Goal: Transaction & Acquisition: Purchase product/service

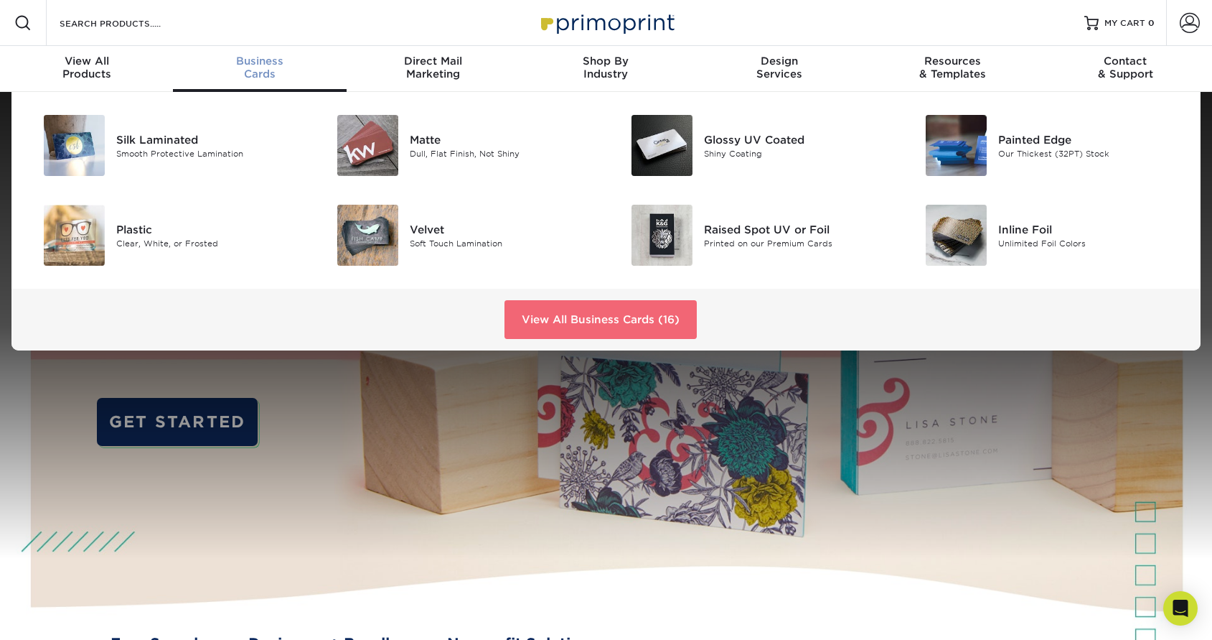
click at [655, 313] on link "View All Business Cards (16)" at bounding box center [601, 319] width 192 height 39
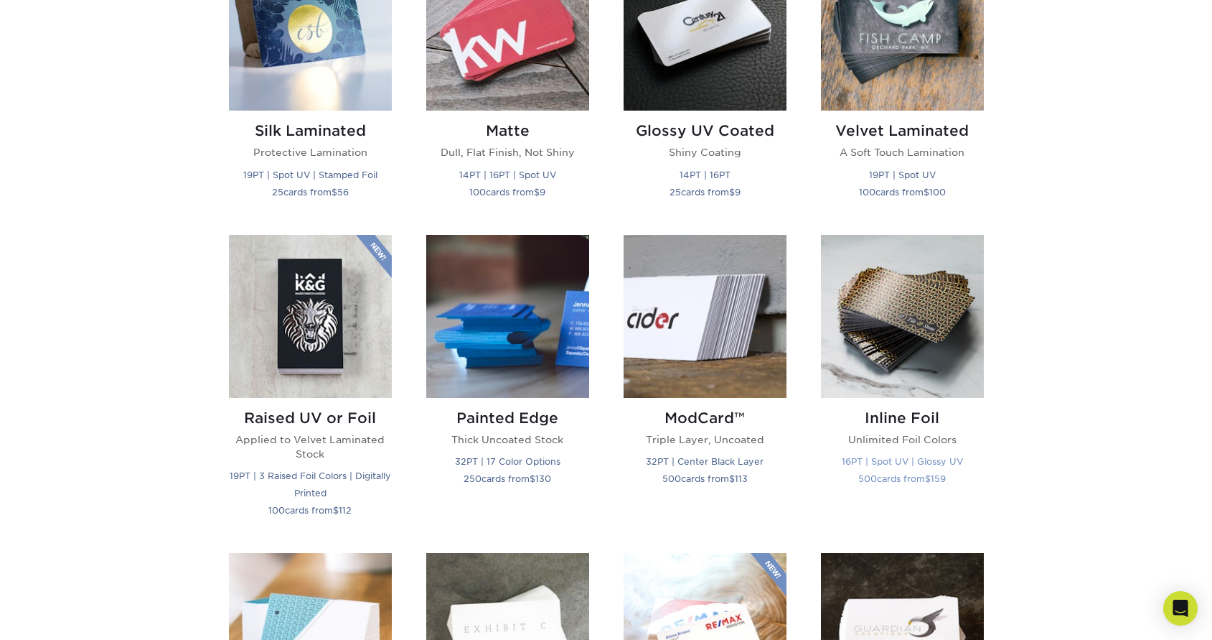
scroll to position [781, 0]
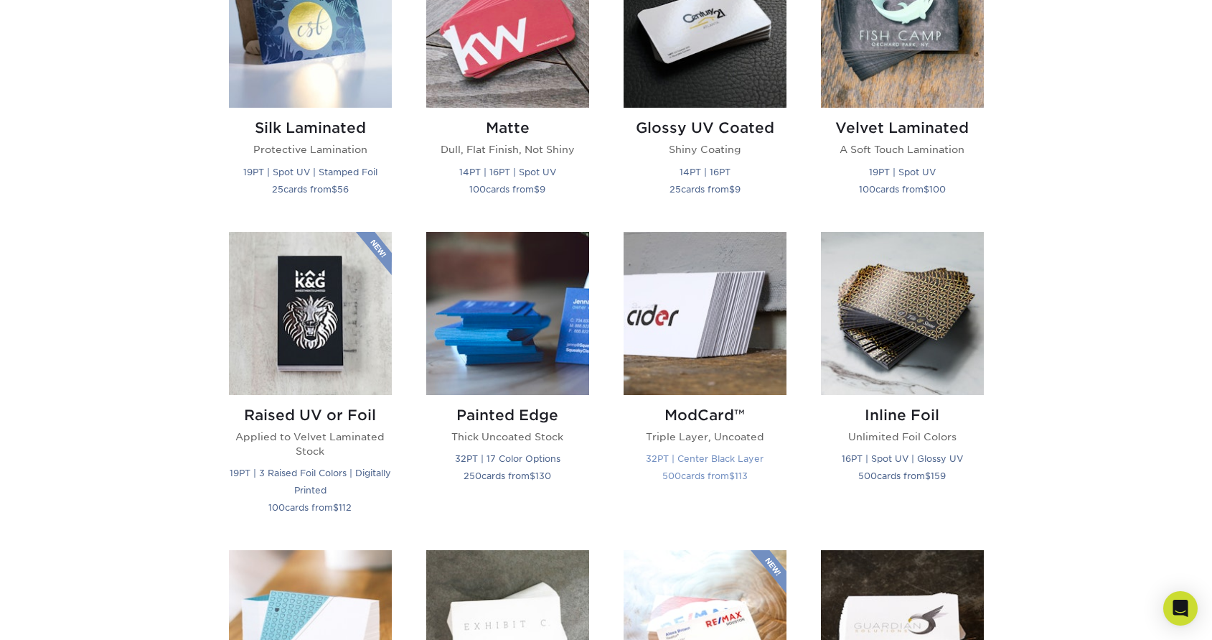
click at [703, 338] on img at bounding box center [705, 313] width 163 height 163
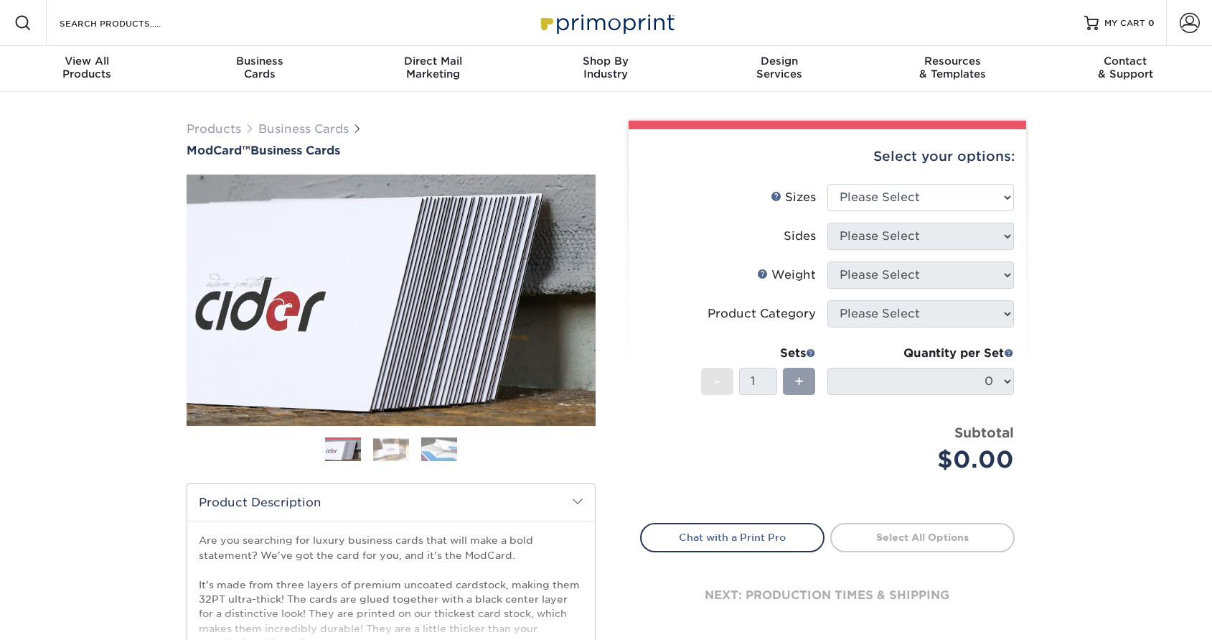
click at [910, 179] on div "Select your options:" at bounding box center [827, 156] width 375 height 55
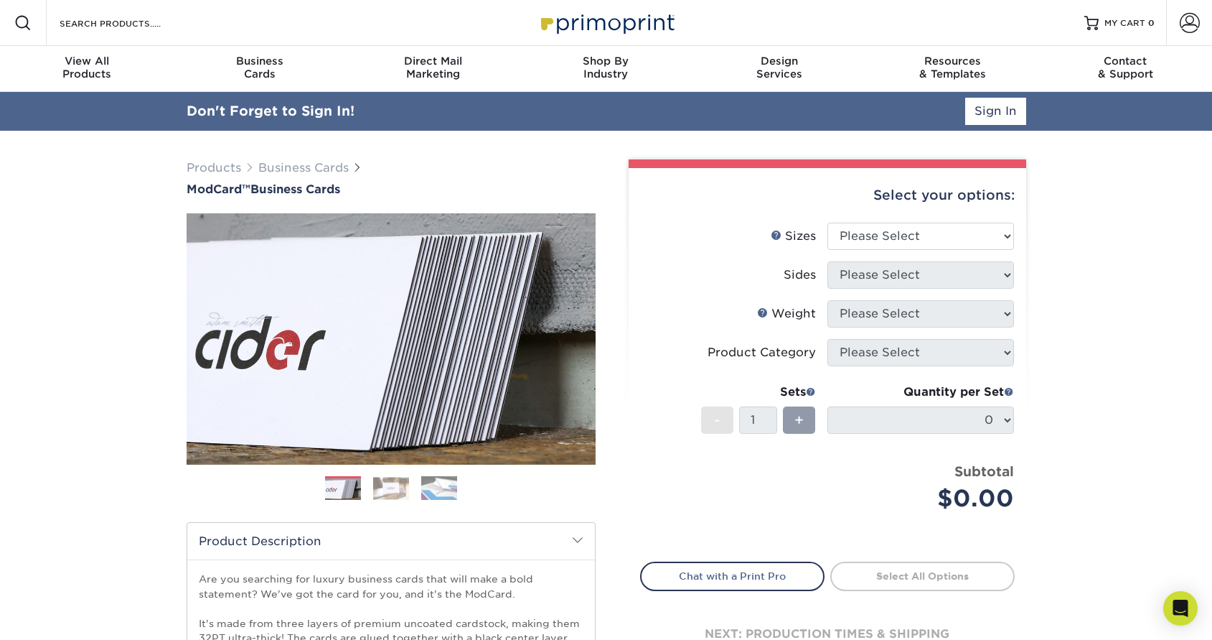
click at [988, 111] on link "Sign In" at bounding box center [995, 111] width 61 height 27
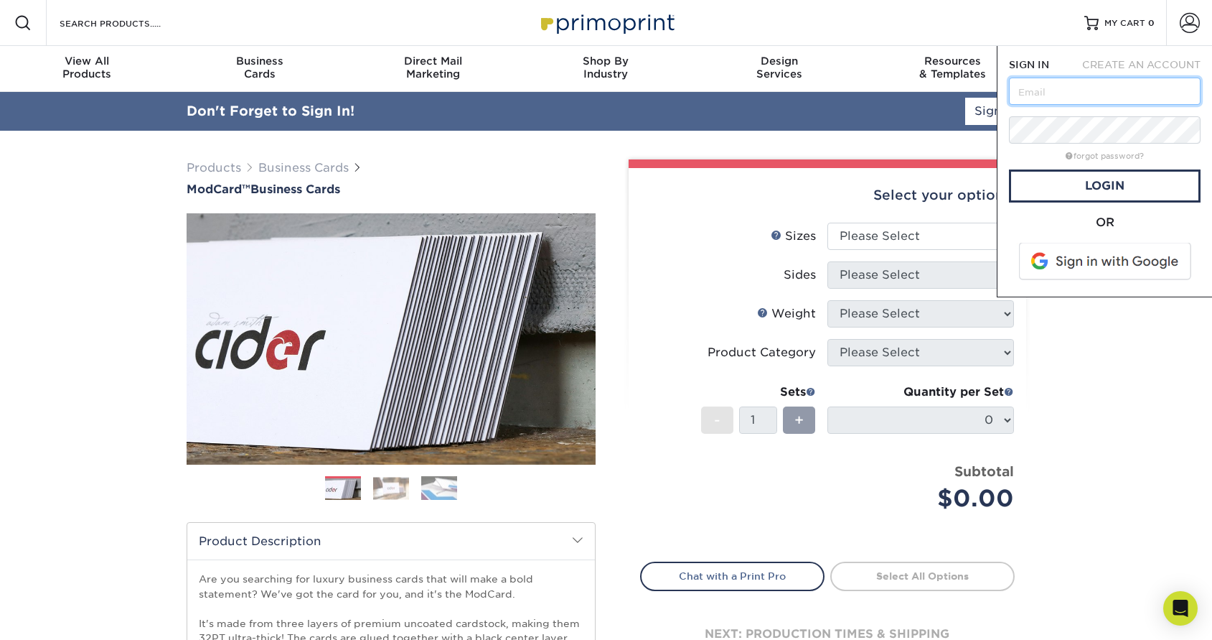
type input "[EMAIL_ADDRESS][DOMAIN_NAME]"
click at [1066, 184] on link "Login" at bounding box center [1105, 185] width 192 height 33
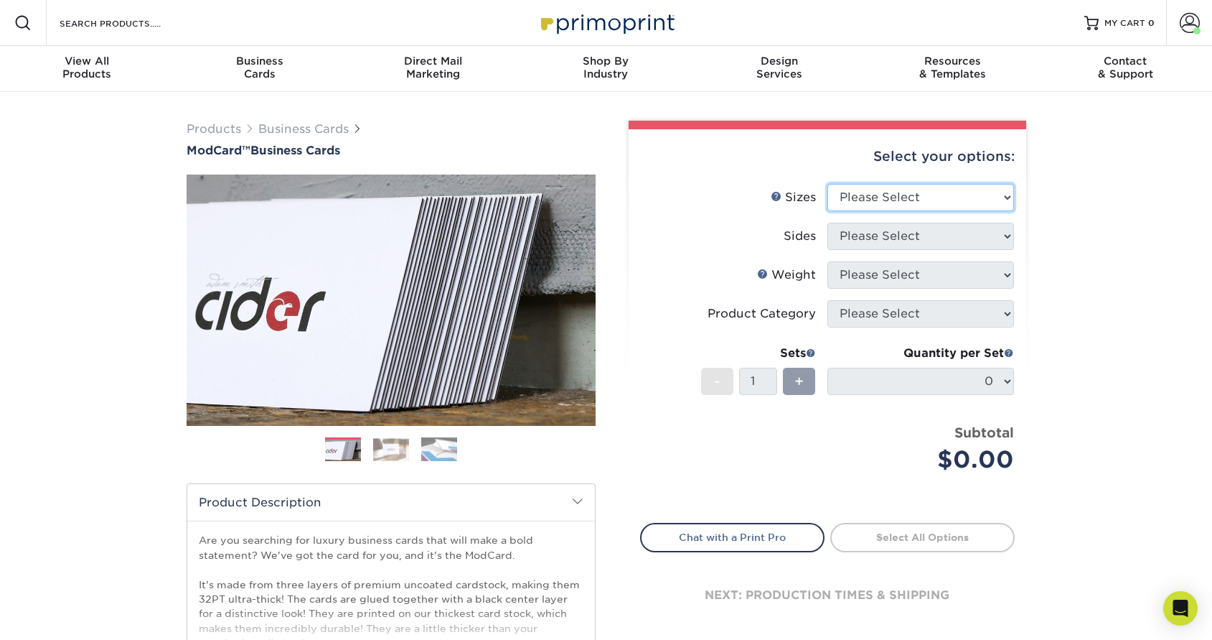
select select "2.00x3.50"
select select "13abbda7-1d64-4f25-8bb2-c179b224825d"
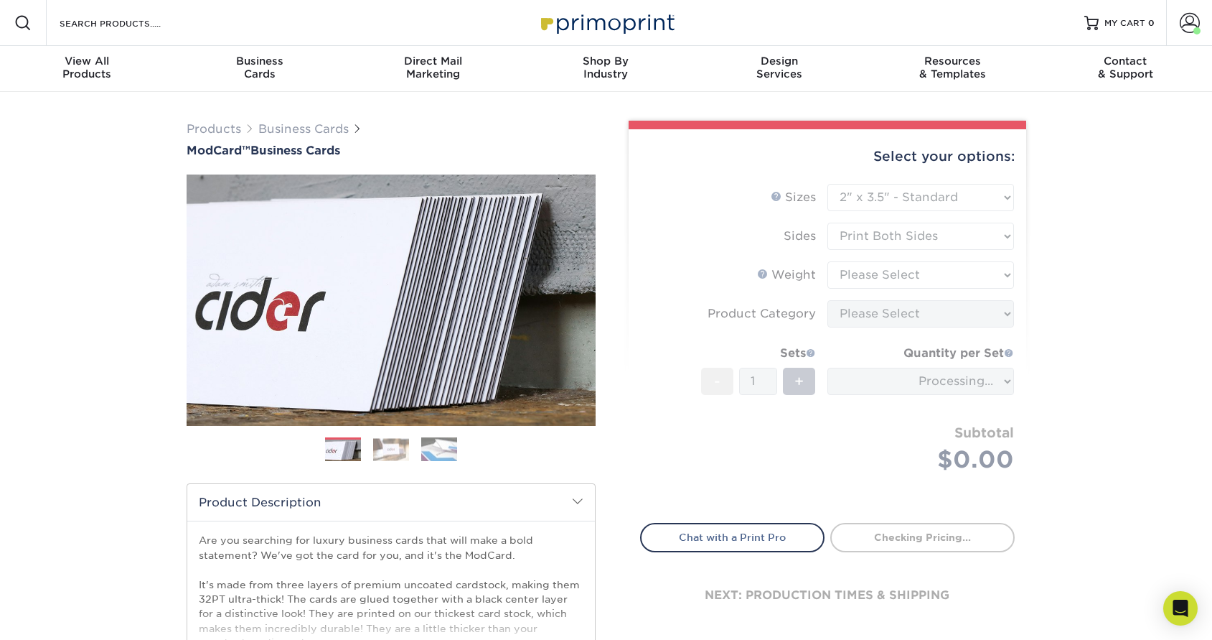
click at [931, 273] on form "Sizes Help Sizes Please Select 1.5" x 3.5" - Mini 1.75" x 3.5" - Mini 2" x 2" -…" at bounding box center [827, 345] width 375 height 322
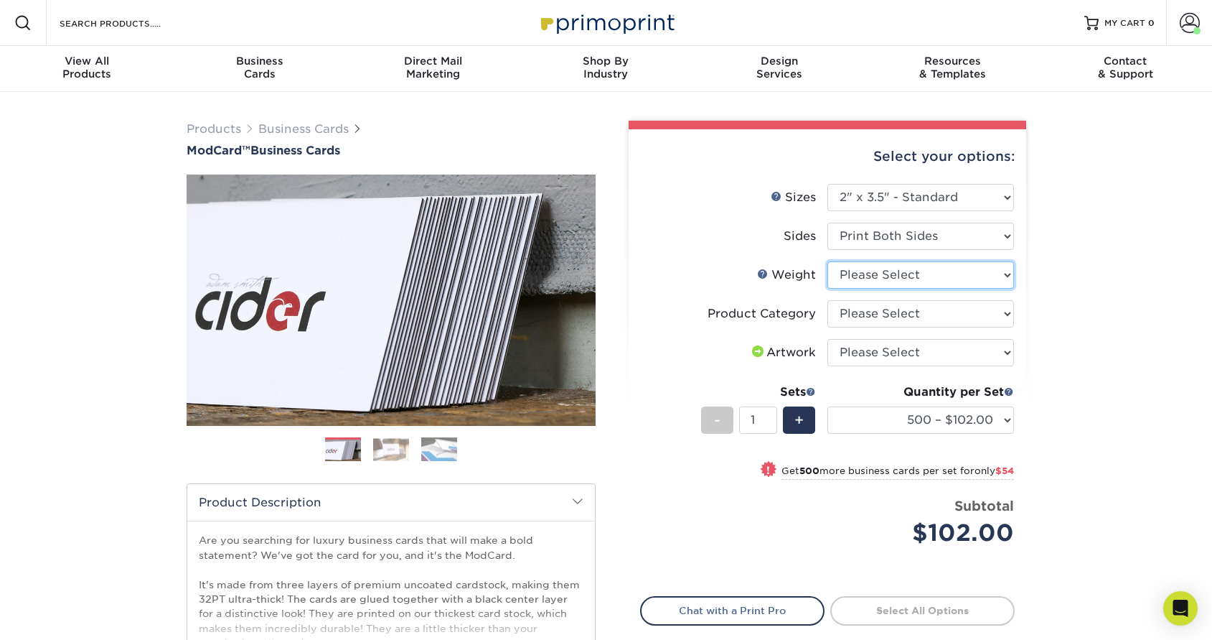
select select "32PTUCBLK"
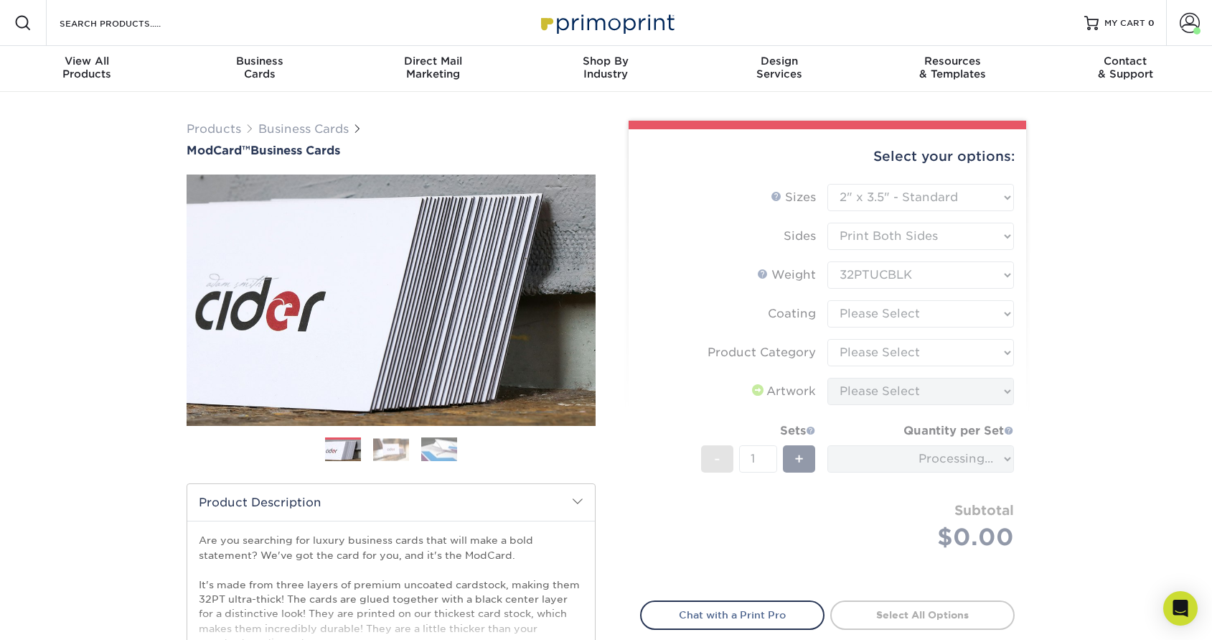
click at [922, 316] on form "Sizes Help Sizes Please Select 1.5" x 3.5" - Mini 1.75" x 3.5" - Mini 2" x 2" -…" at bounding box center [827, 384] width 375 height 400
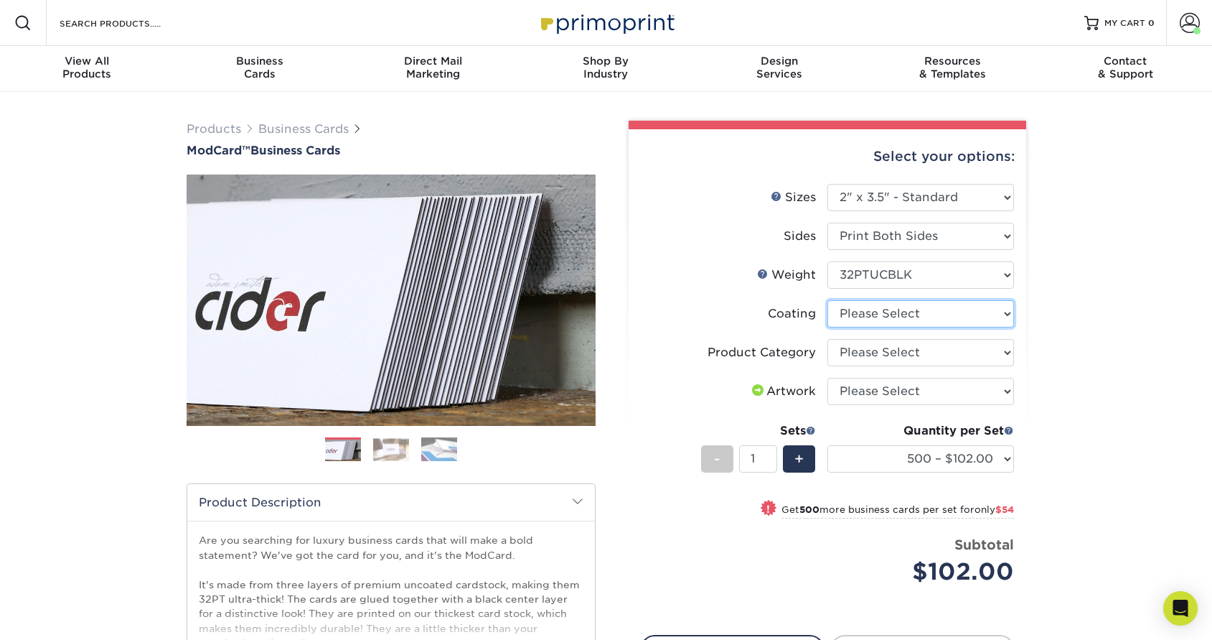
select select "3e7618de-abca-4bda-9f97-8b9129e913d8"
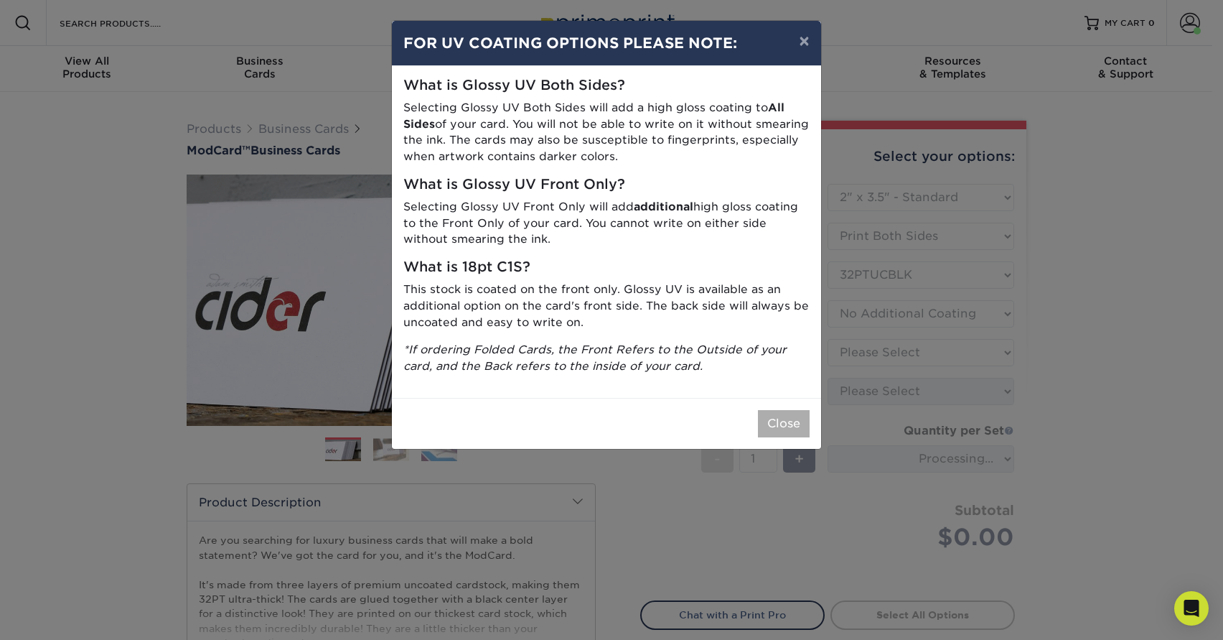
click at [790, 410] on button "Close" at bounding box center [784, 423] width 52 height 27
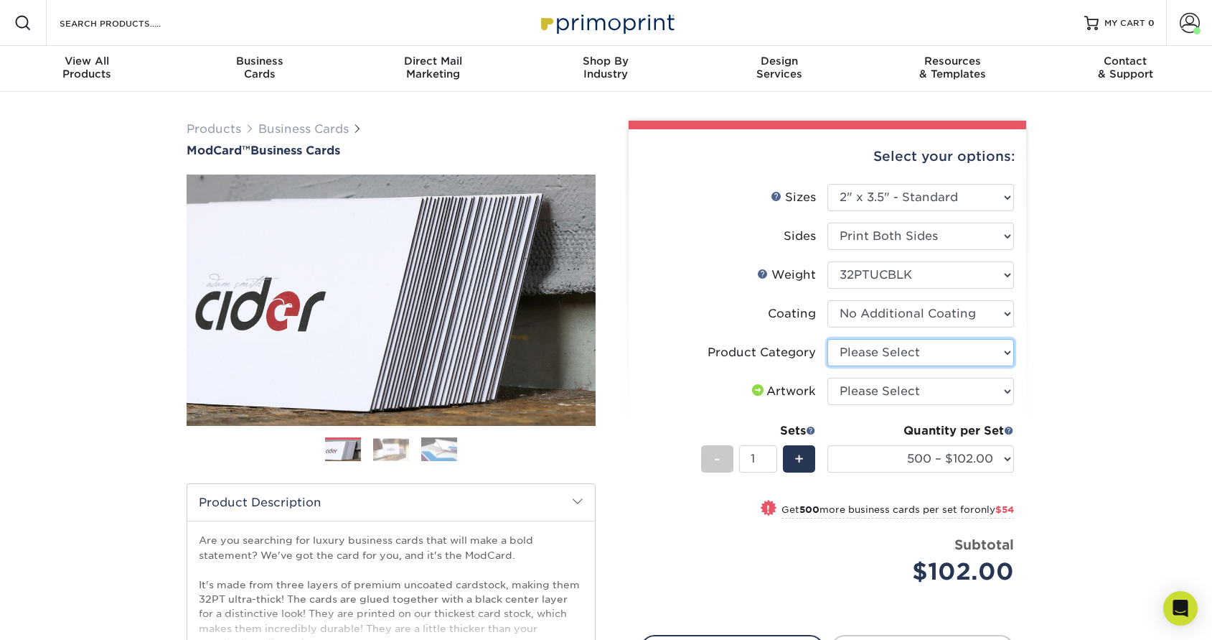
select select "3b5148f1-0588-4f88-a218-97bcfdce65c1"
select select "upload"
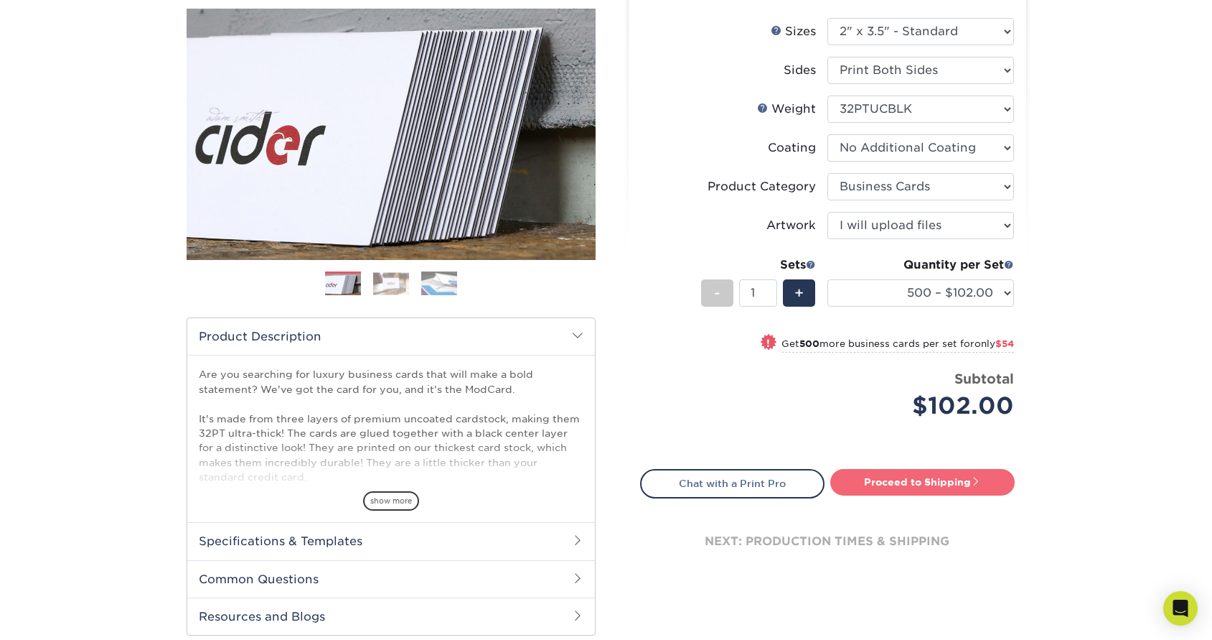
click at [935, 477] on link "Proceed to Shipping" at bounding box center [923, 482] width 184 height 26
type input "Set 1"
select select "5f593cd4-e965-446d-a983-0d73bfd06503"
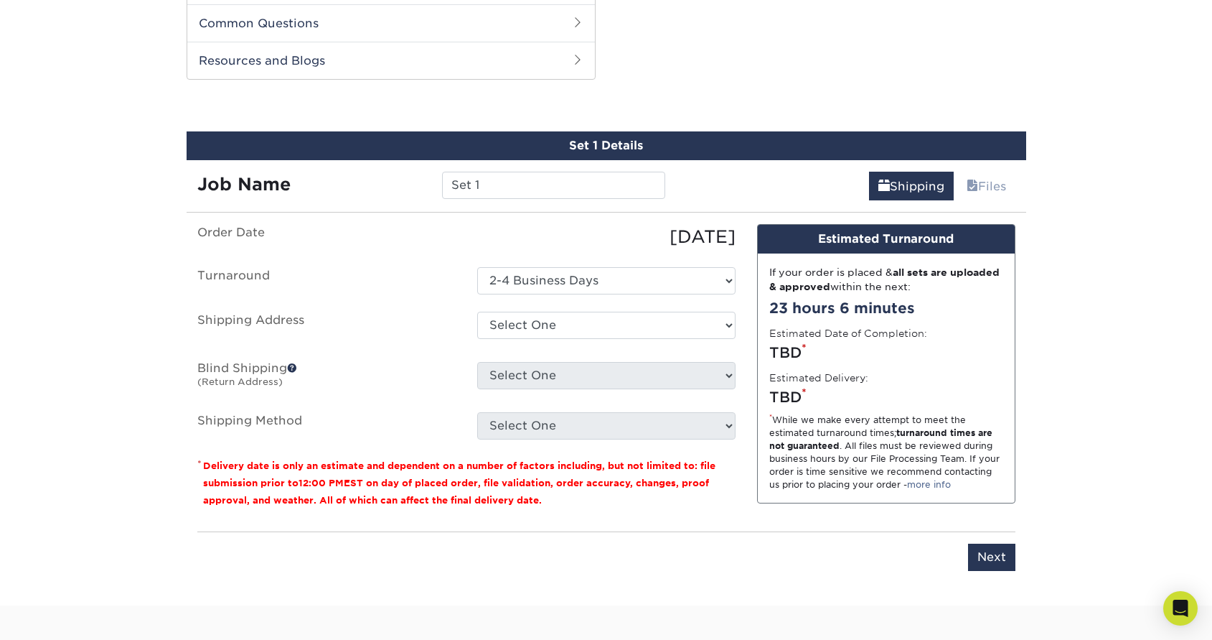
scroll to position [730, 0]
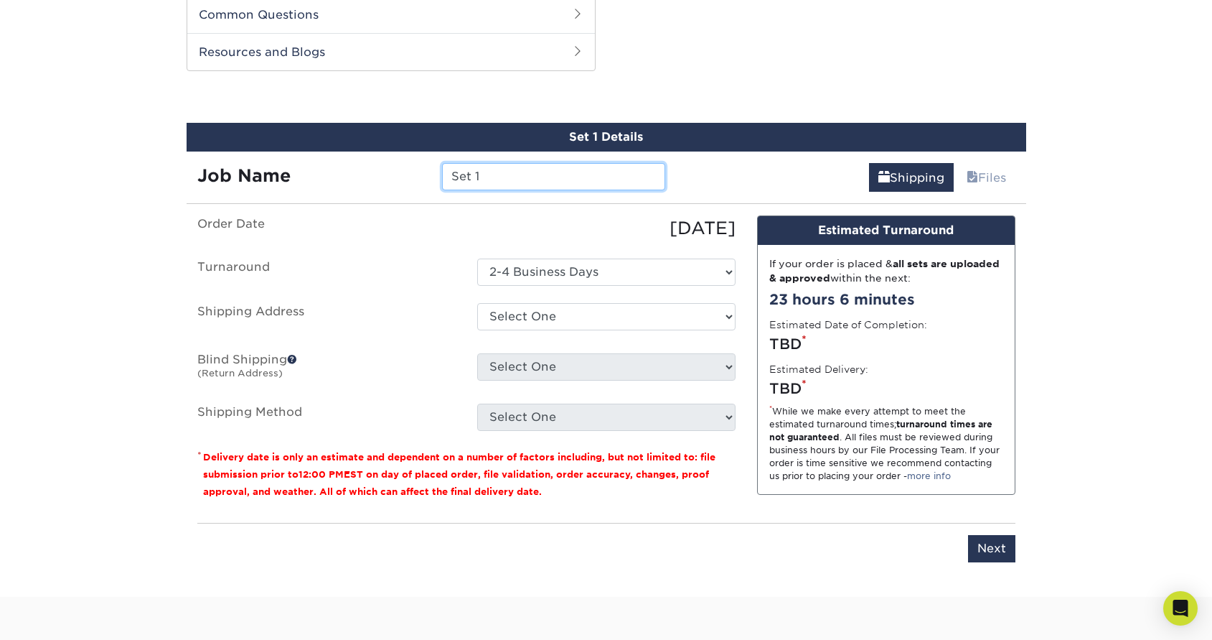
click at [497, 166] on input "Set 1" at bounding box center [553, 176] width 223 height 27
click at [497, 165] on input "Set 1" at bounding box center [553, 176] width 223 height 27
type input "C_STUART"
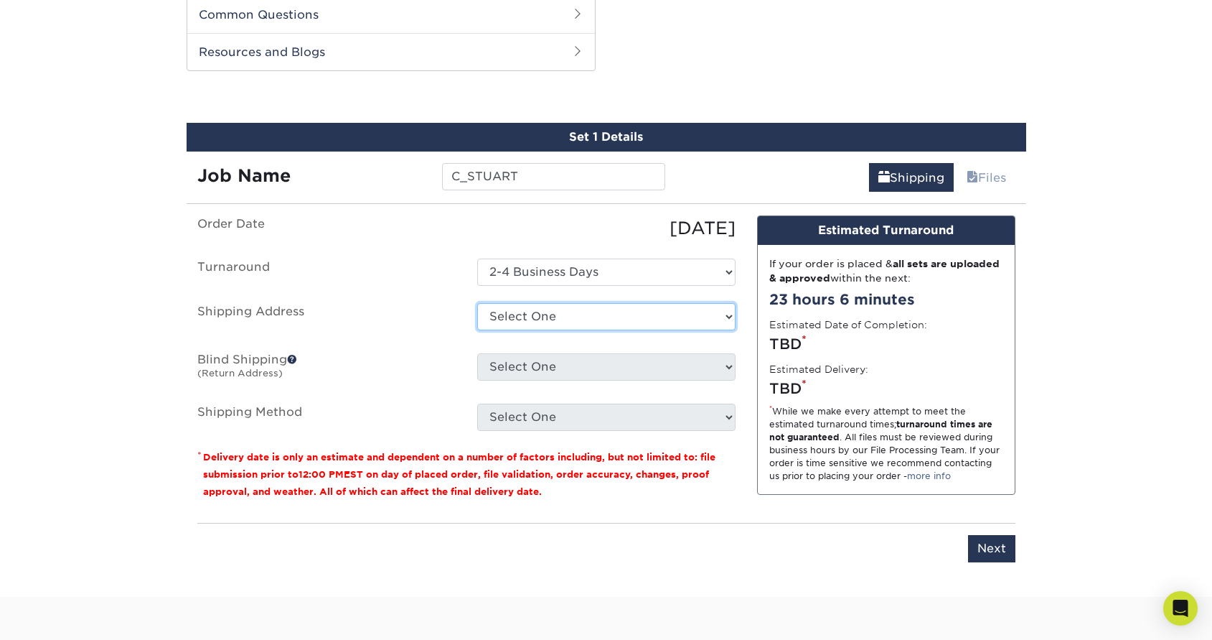
select select "137192"
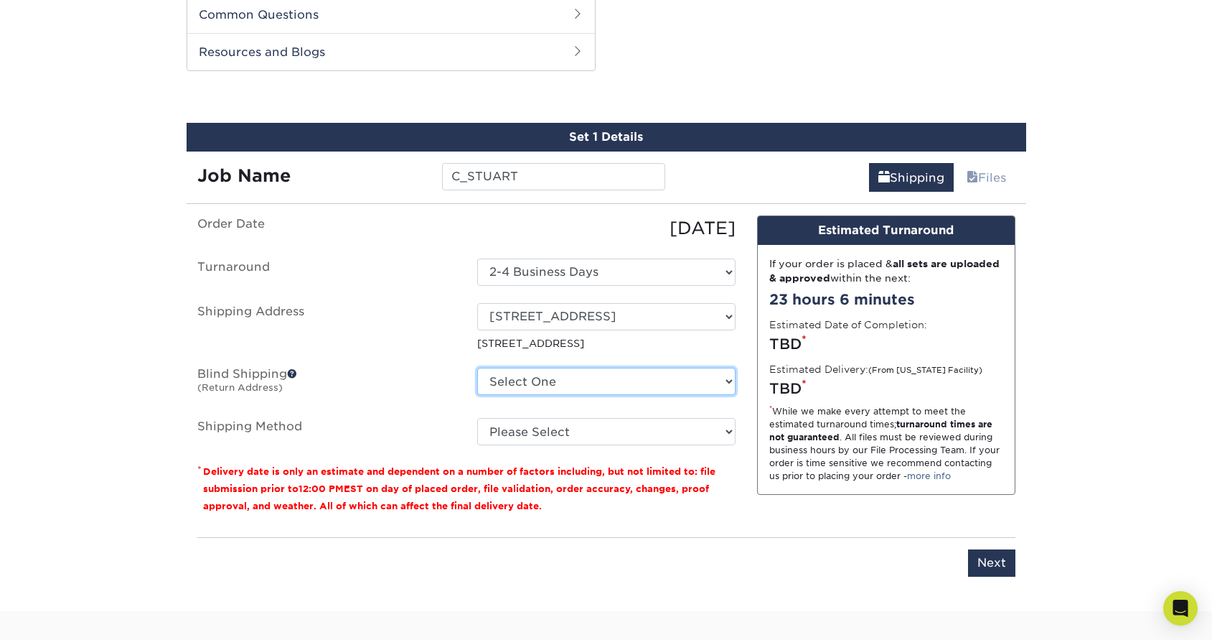
select select "137192"
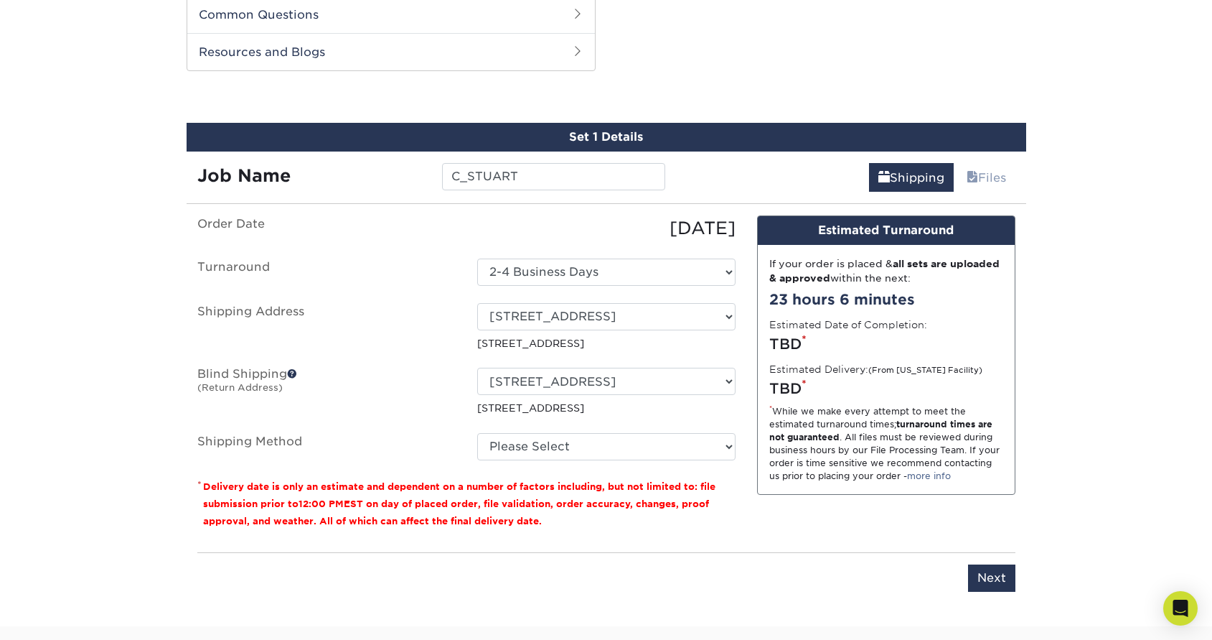
click at [604, 429] on ul "Order Date 10/15/2025 Turnaround Select One 2-4 Business Days Shipping Address …" at bounding box center [466, 337] width 538 height 245
select select "03"
click at [997, 574] on input "Next" at bounding box center [991, 577] width 47 height 27
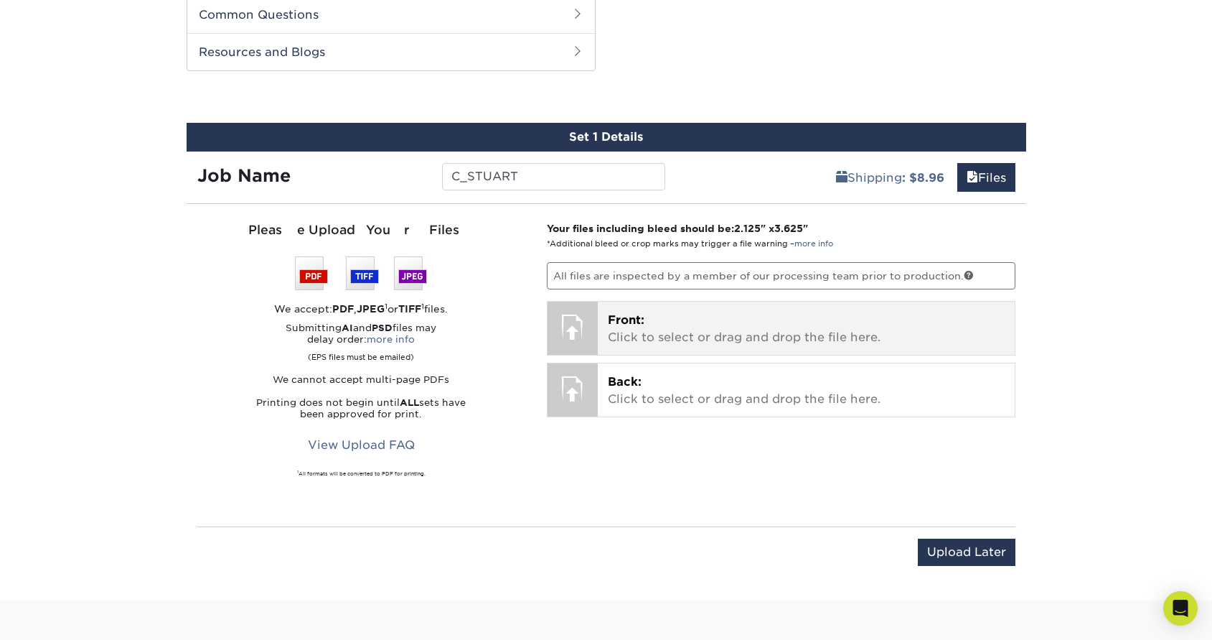
click at [645, 329] on p "Front: Click to select or drag and drop the file here." at bounding box center [806, 329] width 397 height 34
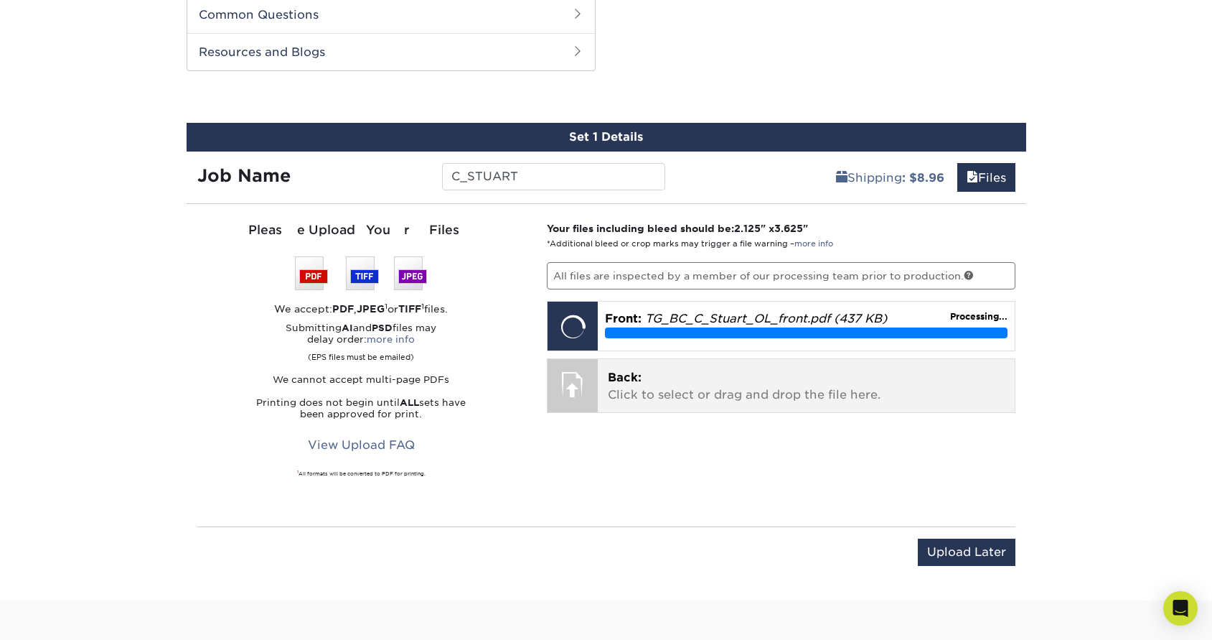
click at [879, 396] on p "Back: Click to select or drag and drop the file here." at bounding box center [806, 386] width 397 height 34
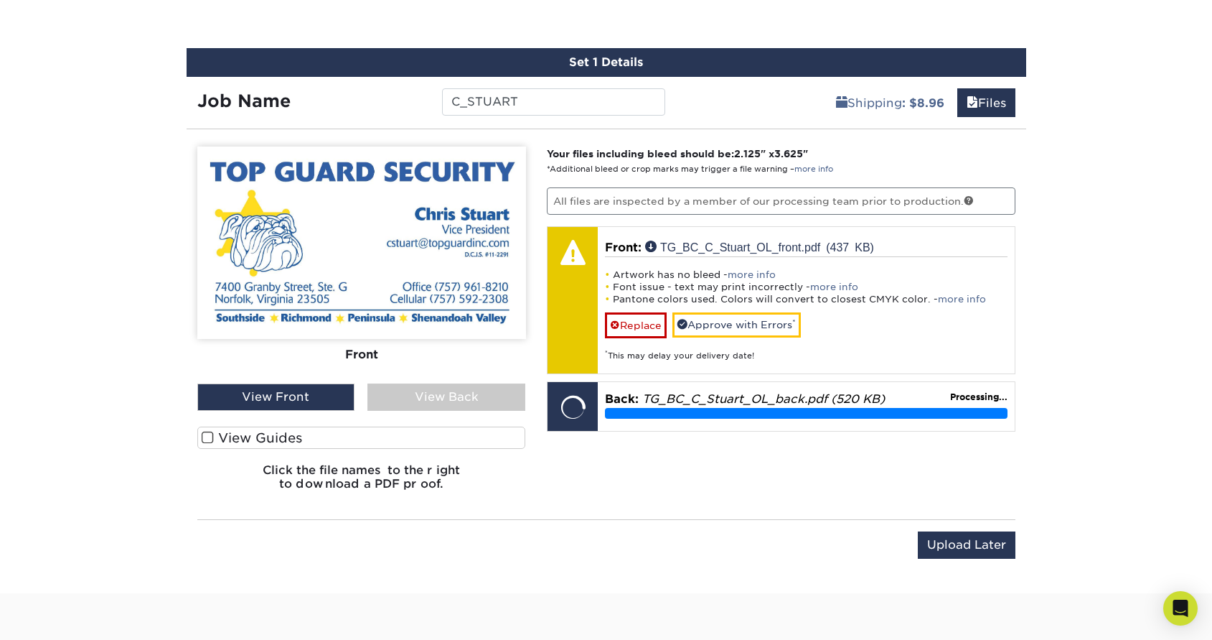
scroll to position [808, 0]
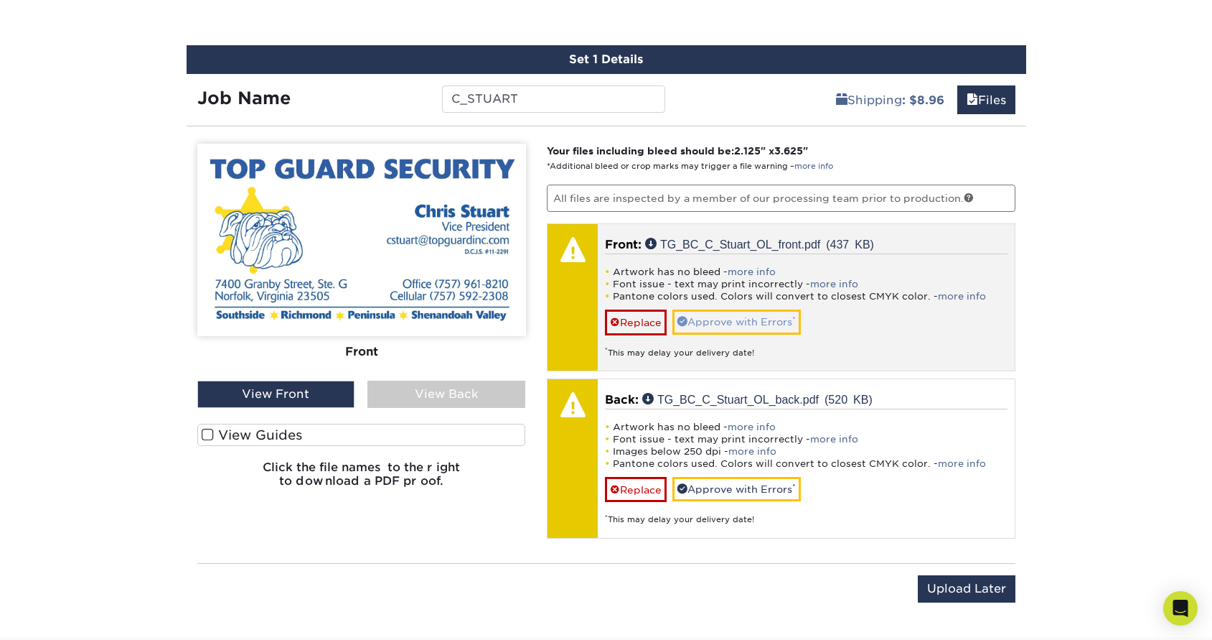
click at [736, 315] on link "Approve with Errors *" at bounding box center [737, 321] width 128 height 24
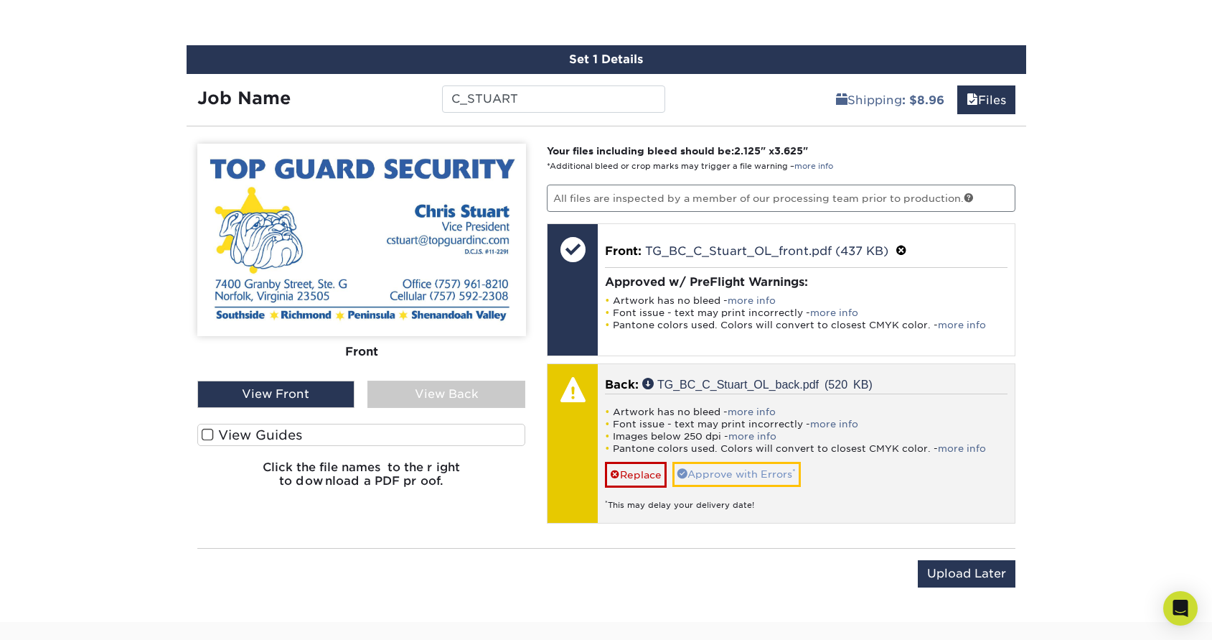
click at [758, 474] on link "Approve with Errors *" at bounding box center [737, 474] width 128 height 24
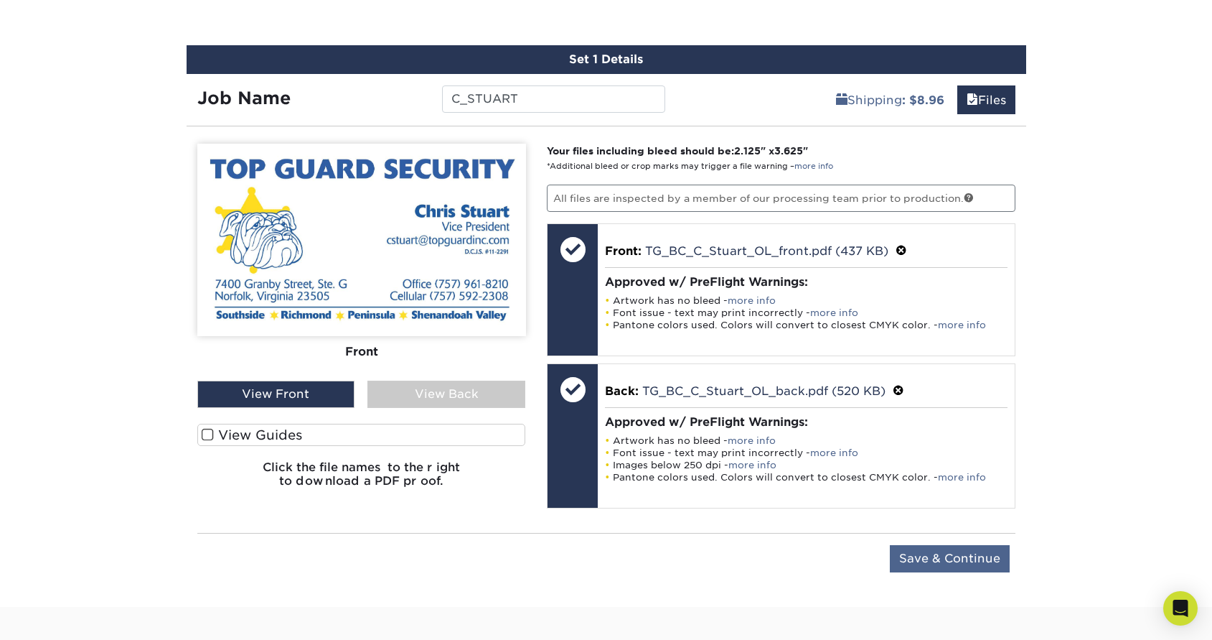
click at [922, 563] on input "Save & Continue" at bounding box center [950, 558] width 120 height 27
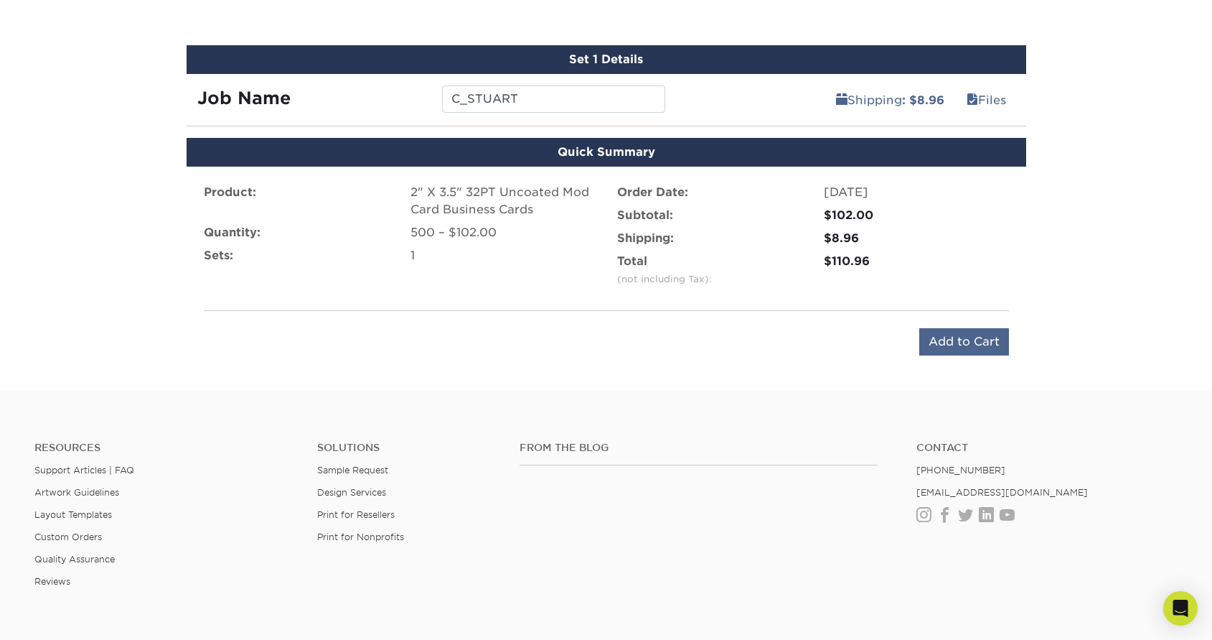
click at [941, 344] on input "Add to Cart" at bounding box center [965, 341] width 90 height 27
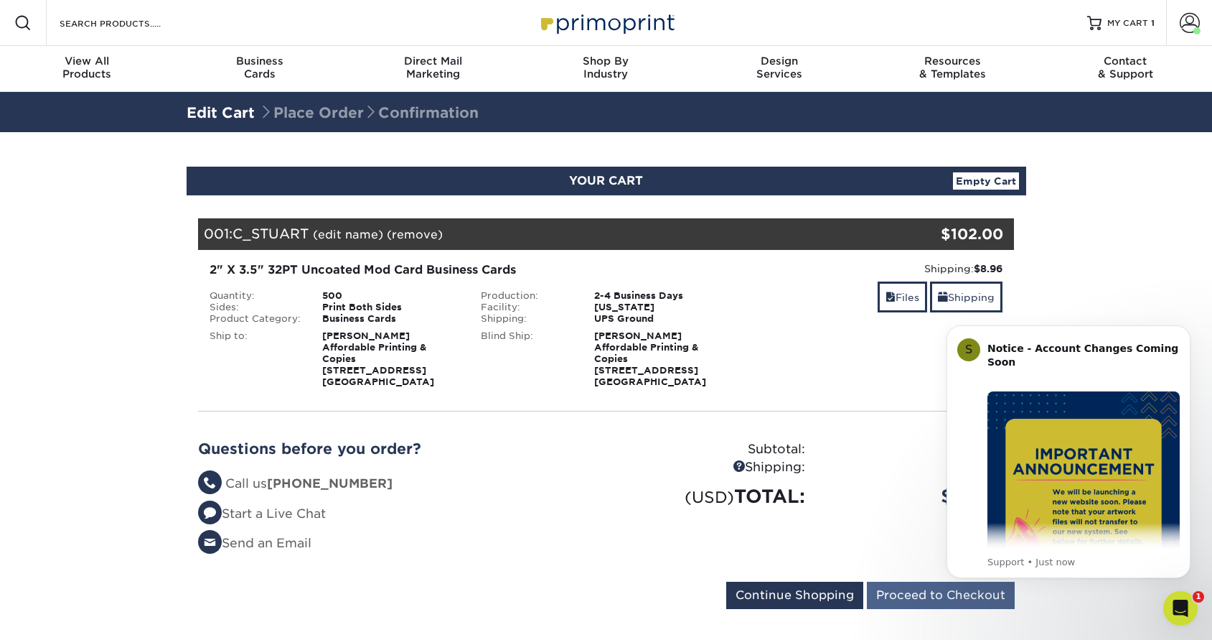
click at [920, 597] on input "Proceed to Checkout" at bounding box center [941, 594] width 148 height 27
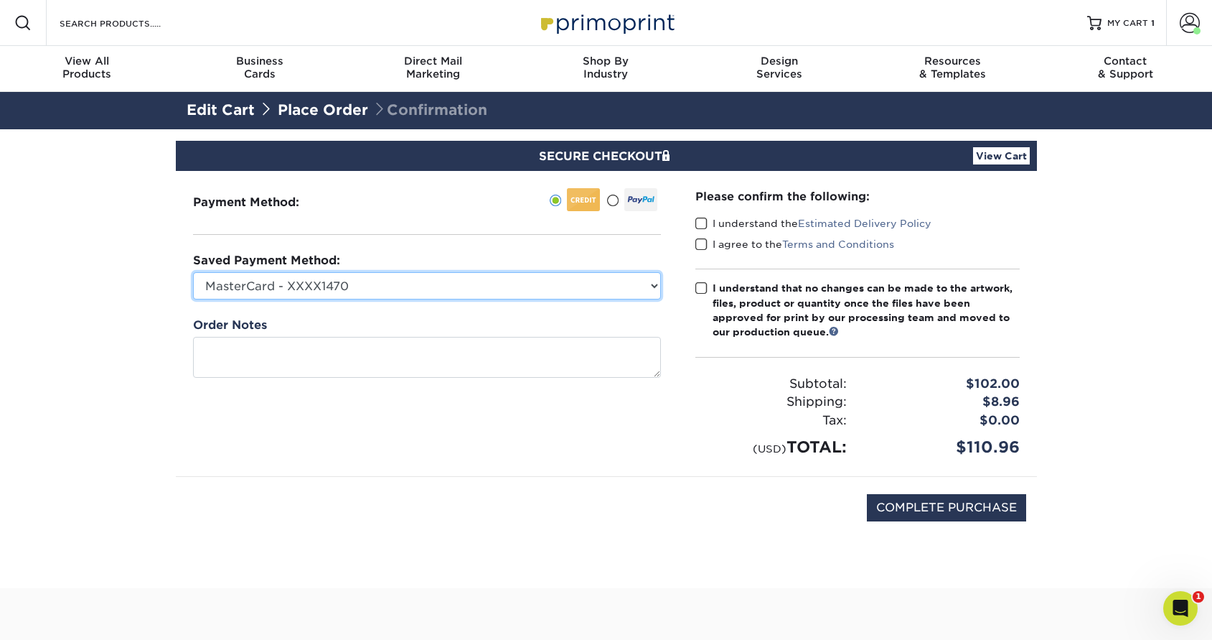
select select
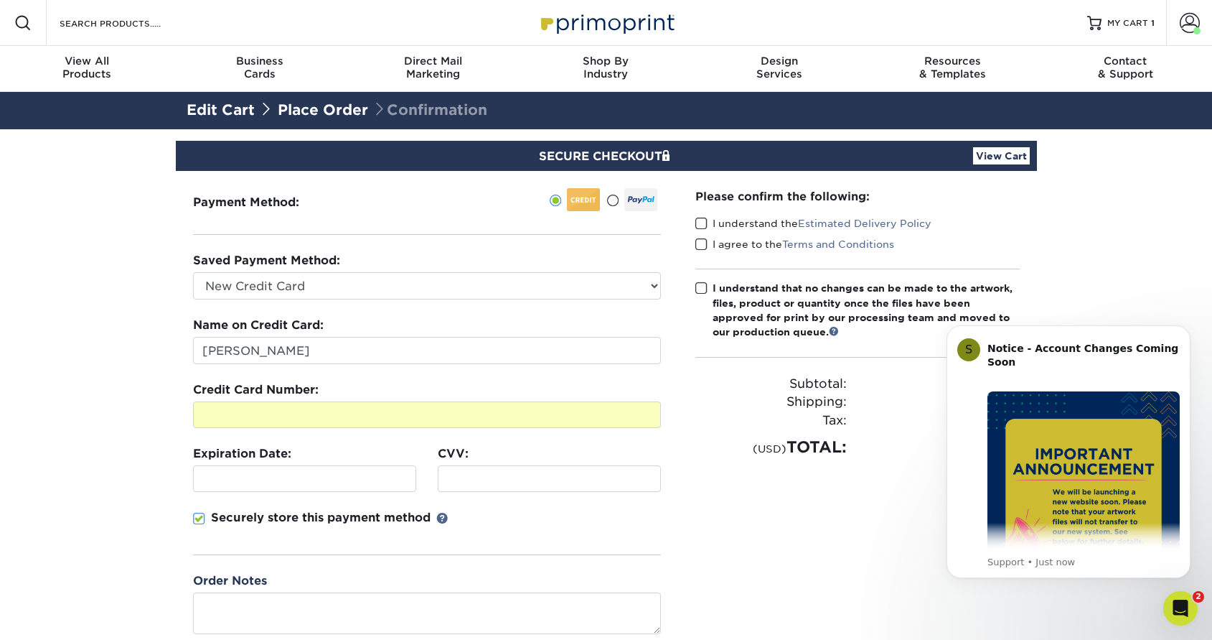
scroll to position [26, 0]
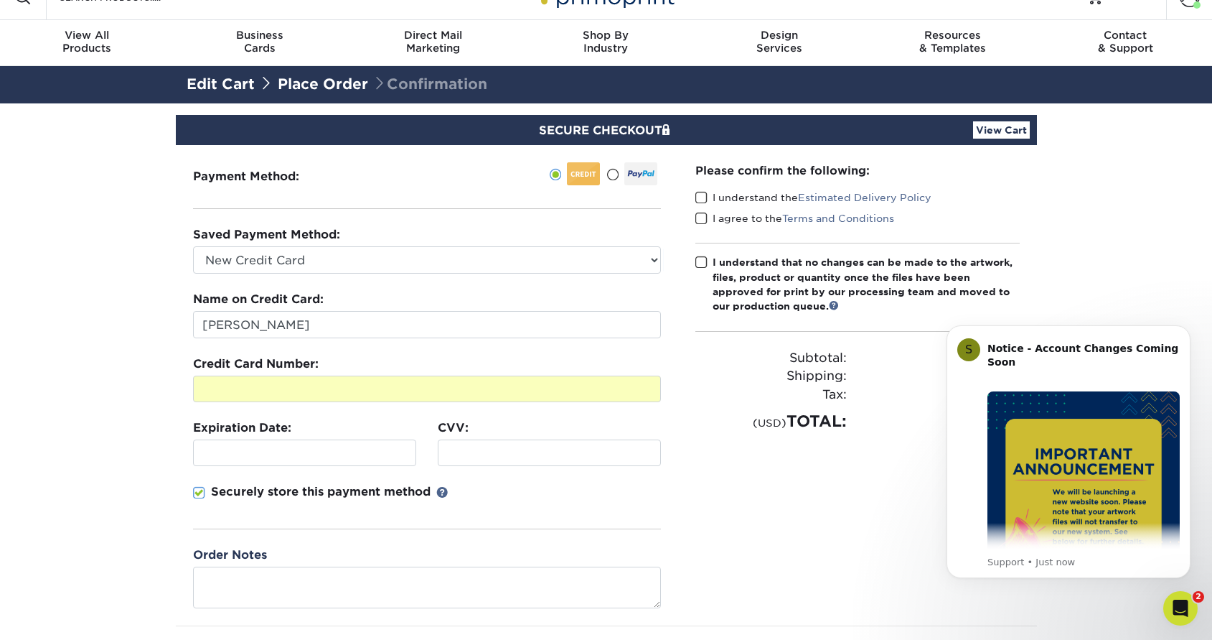
click at [234, 445] on div at bounding box center [304, 452] width 223 height 27
click at [110, 442] on section "SECURE CHECKOUT View Cart Payment Method: Saved Payment Method:" at bounding box center [606, 420] width 1212 height 634
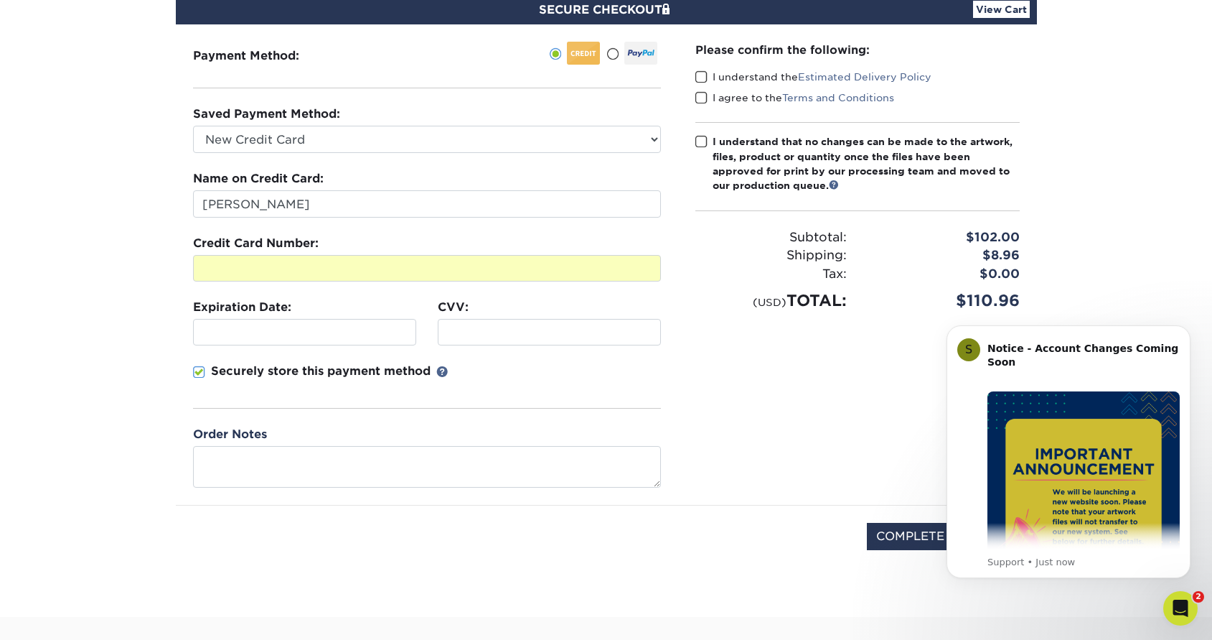
scroll to position [367, 0]
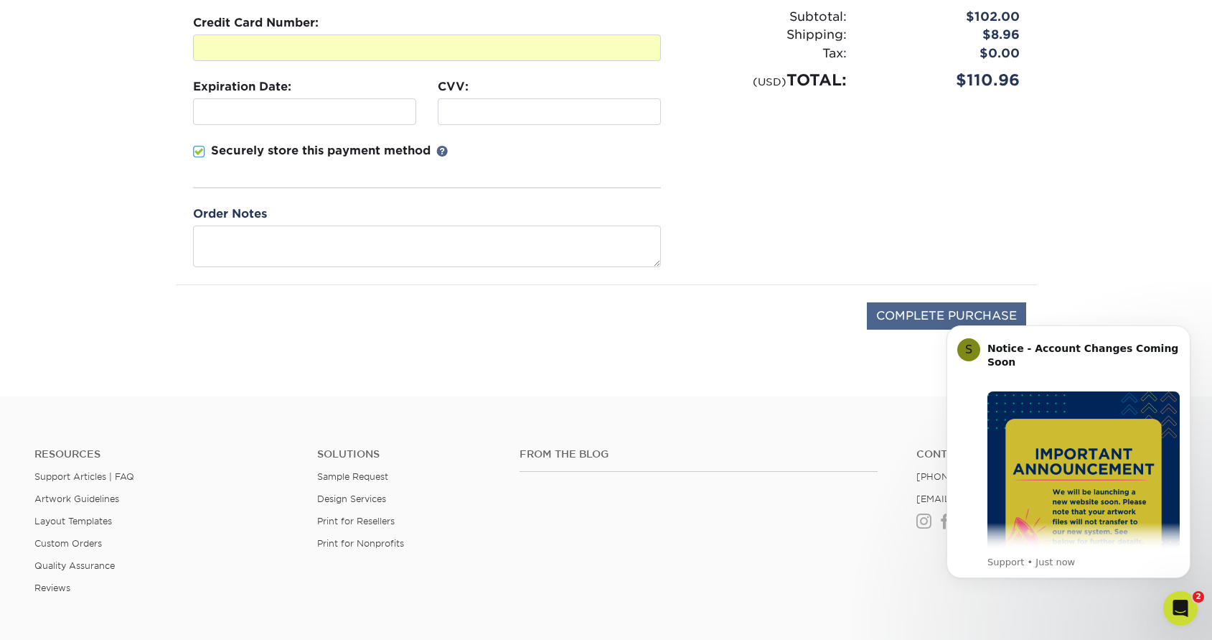
click at [899, 322] on input "COMPLETE PURCHASE" at bounding box center [946, 315] width 159 height 27
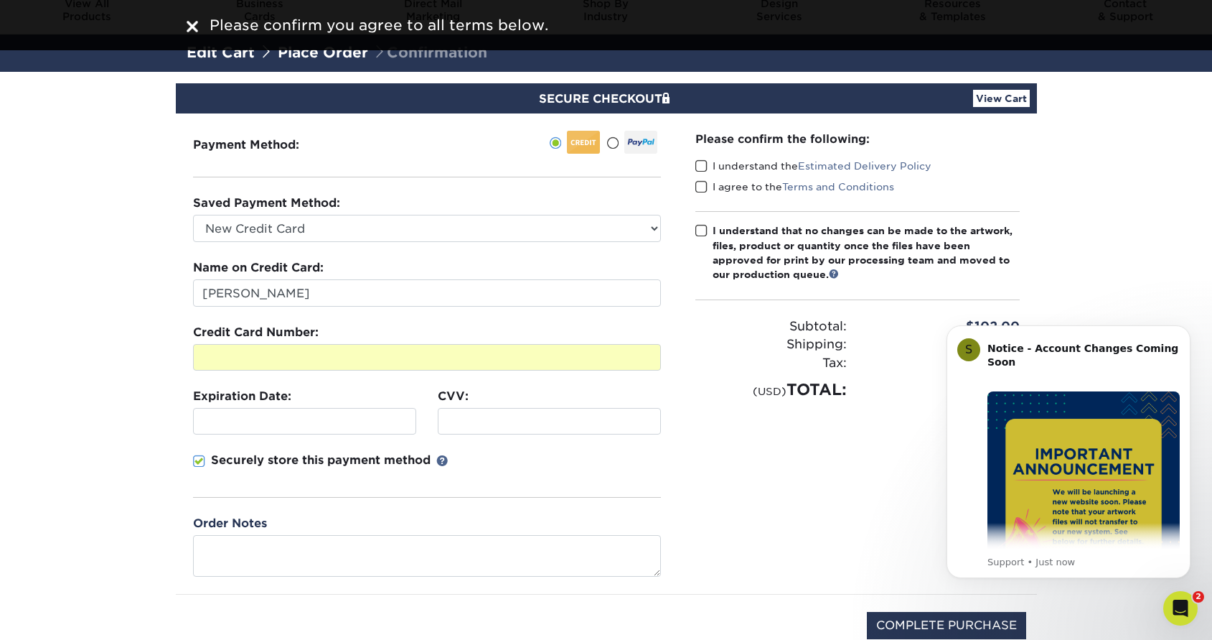
scroll to position [0, 0]
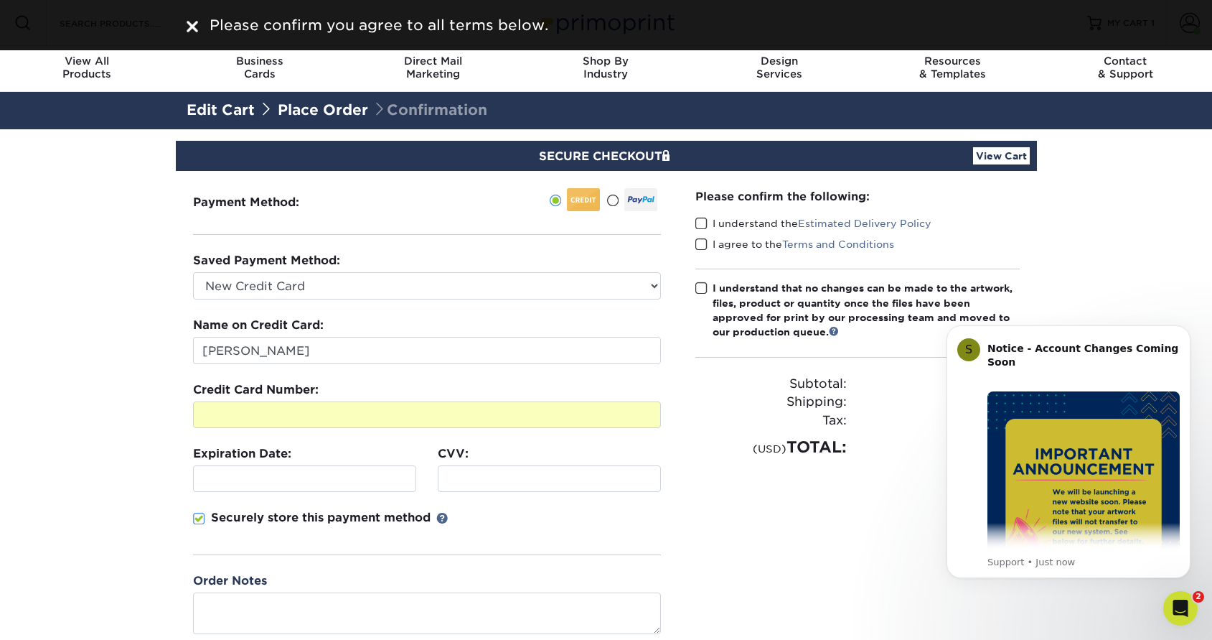
click at [703, 286] on span at bounding box center [702, 288] width 12 height 14
click at [0, 0] on input "I understand that no changes can be made to the artwork, files, product or quan…" at bounding box center [0, 0] width 0 height 0
click at [702, 245] on span at bounding box center [702, 245] width 12 height 14
click at [0, 0] on input "I agree to the Terms and Conditions" at bounding box center [0, 0] width 0 height 0
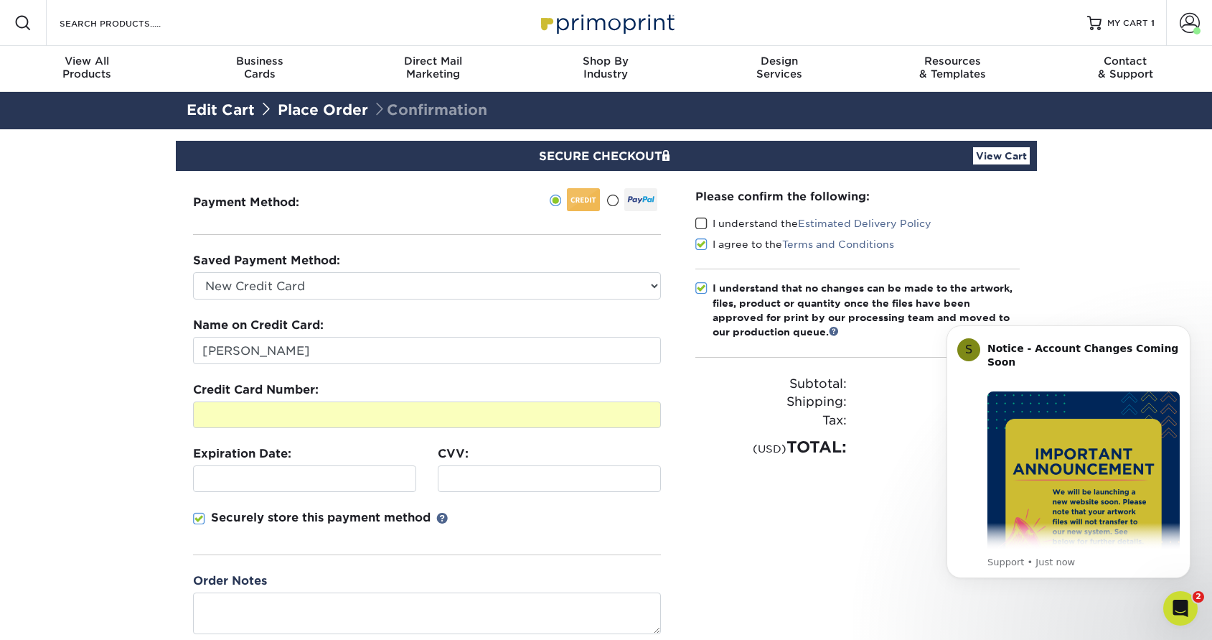
click at [698, 224] on span at bounding box center [702, 224] width 12 height 14
click at [0, 0] on input "I understand the Estimated Delivery Policy" at bounding box center [0, 0] width 0 height 0
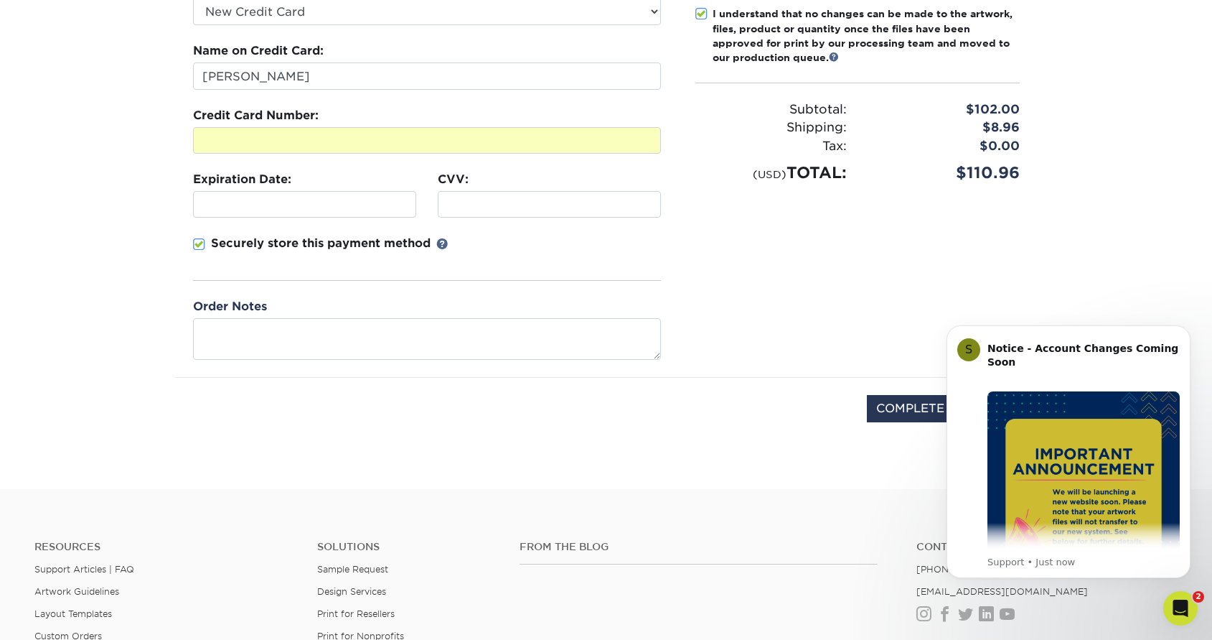
scroll to position [300, 0]
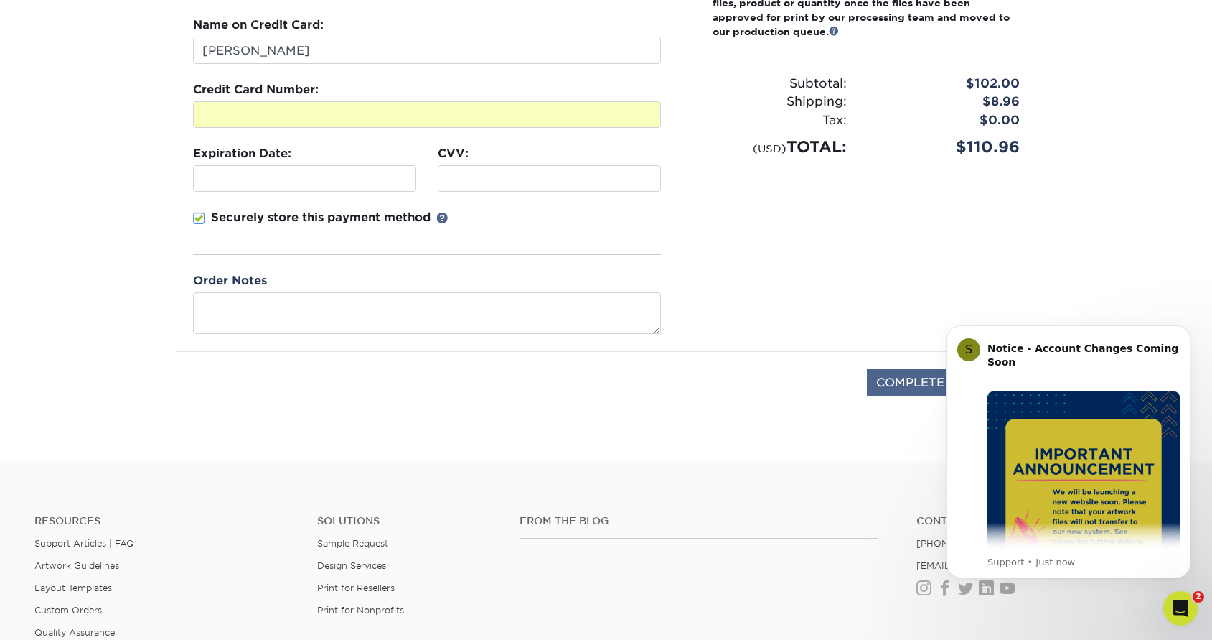
click at [920, 393] on input "COMPLETE PURCHASE" at bounding box center [946, 382] width 159 height 27
type input "PROCESSING, PLEASE WAIT..."
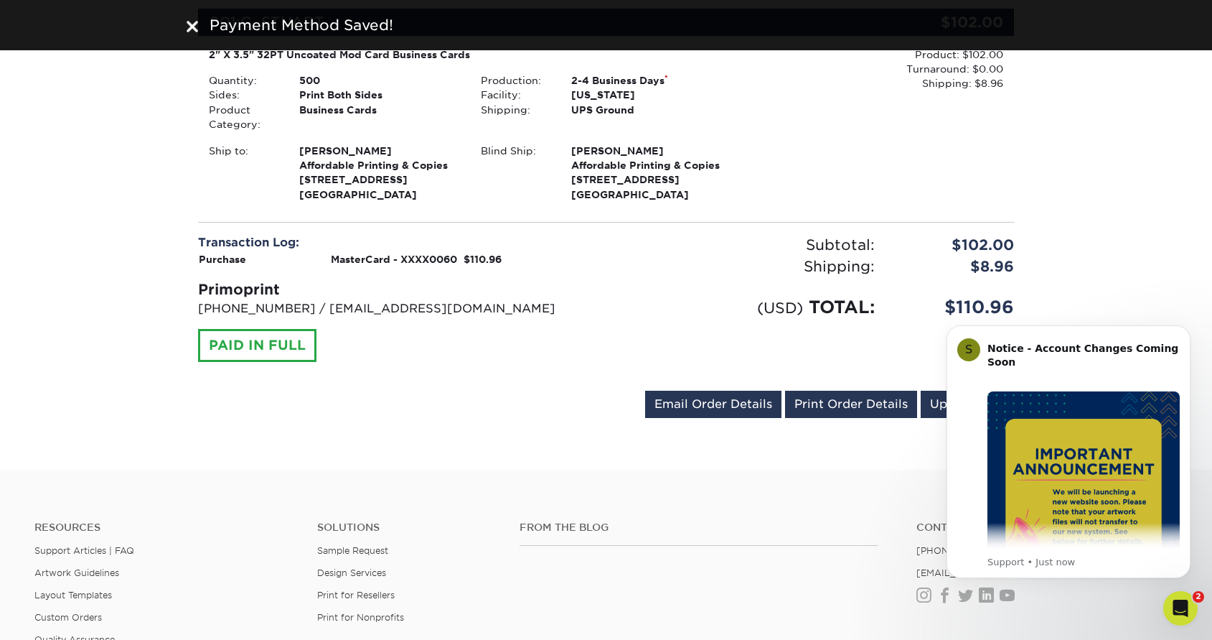
scroll to position [519, 0]
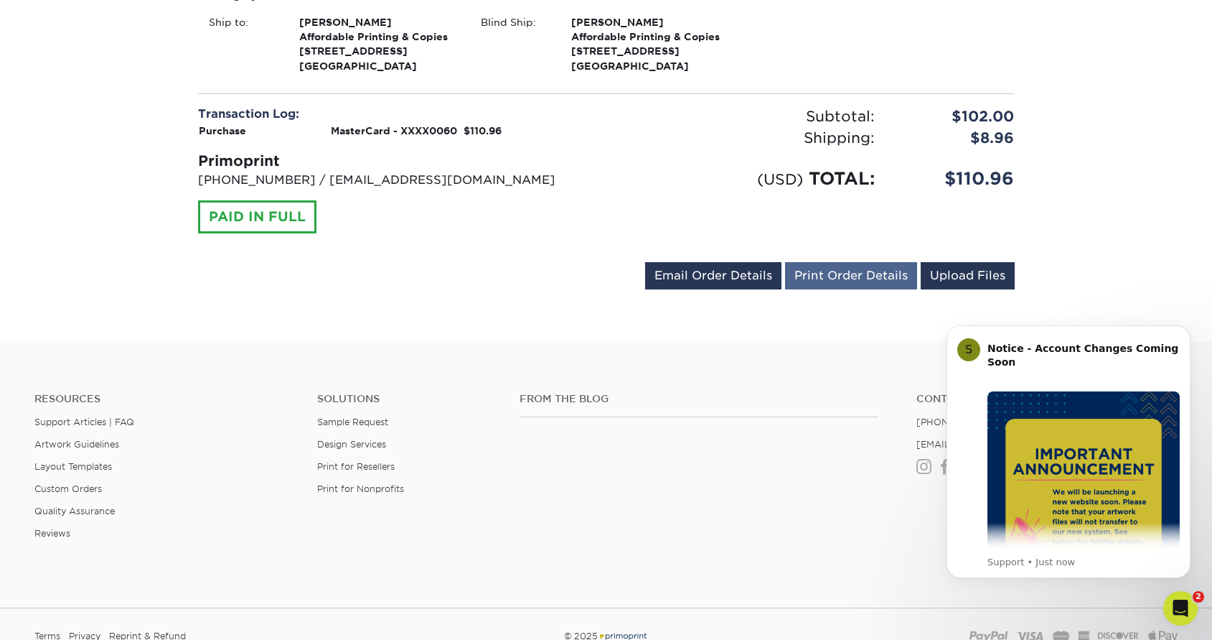
click at [841, 271] on link "Print Order Details" at bounding box center [851, 275] width 132 height 27
